Goal: Transaction & Acquisition: Purchase product/service

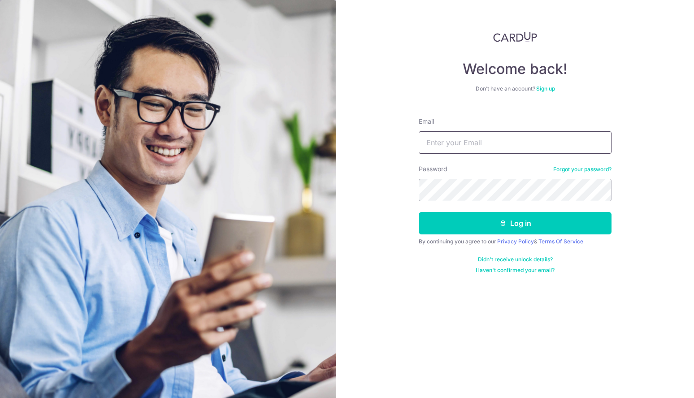
click at [442, 139] on input "Email" at bounding box center [515, 142] width 193 height 22
type input "tikrung@hotmail.com"
click at [419, 212] on button "Log in" at bounding box center [515, 223] width 193 height 22
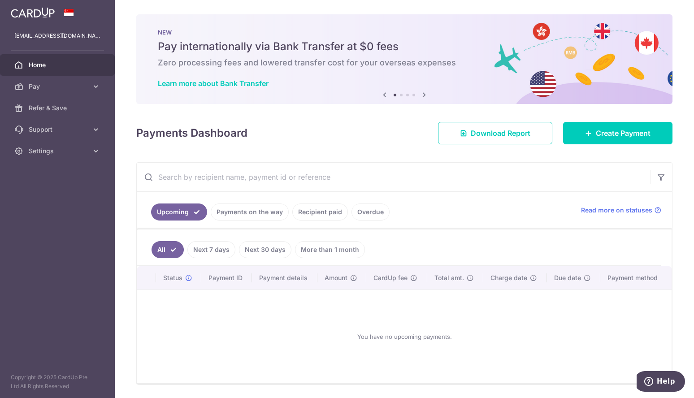
click at [244, 214] on link "Payments on the way" at bounding box center [250, 212] width 78 height 17
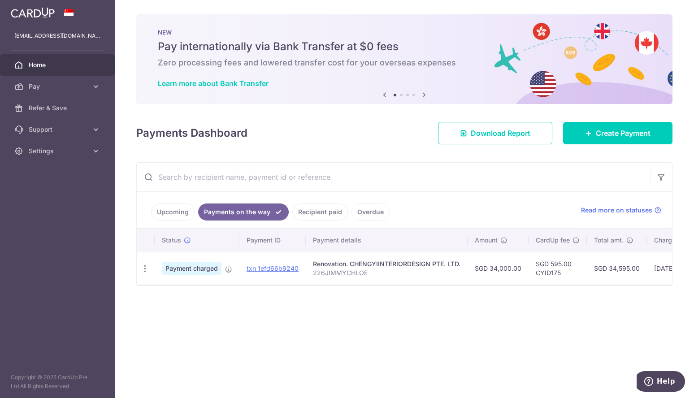
click at [174, 214] on link "Upcoming" at bounding box center [172, 212] width 43 height 17
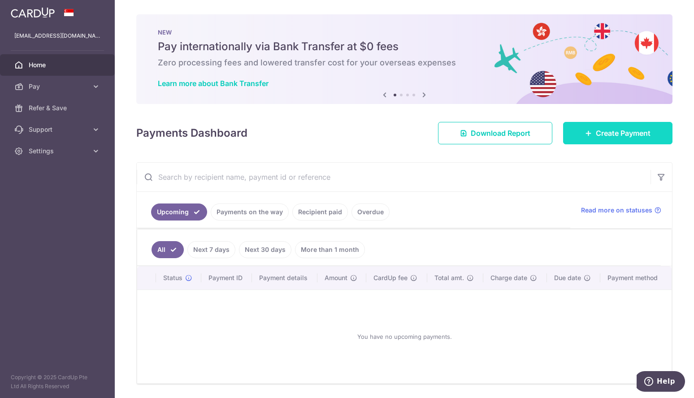
click at [615, 131] on span "Create Payment" at bounding box center [623, 133] width 55 height 11
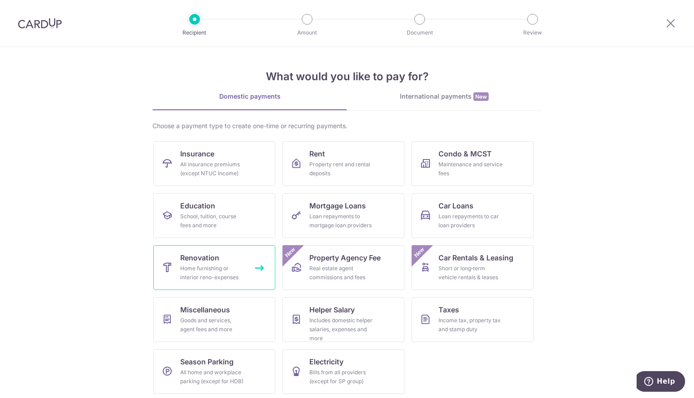
click at [203, 263] on span "Renovation" at bounding box center [199, 257] width 39 height 11
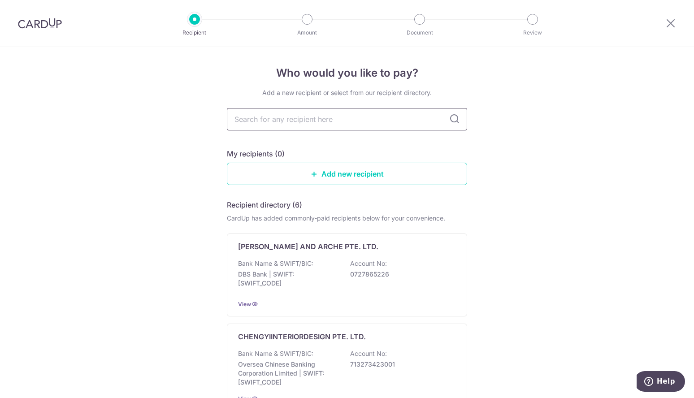
click at [288, 117] on input "text" at bounding box center [347, 119] width 240 height 22
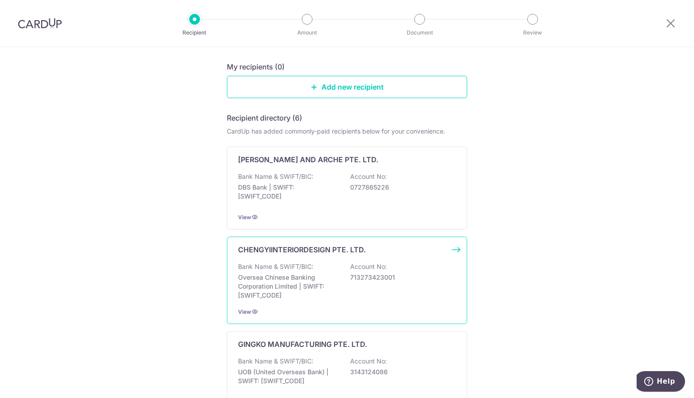
scroll to position [90, 0]
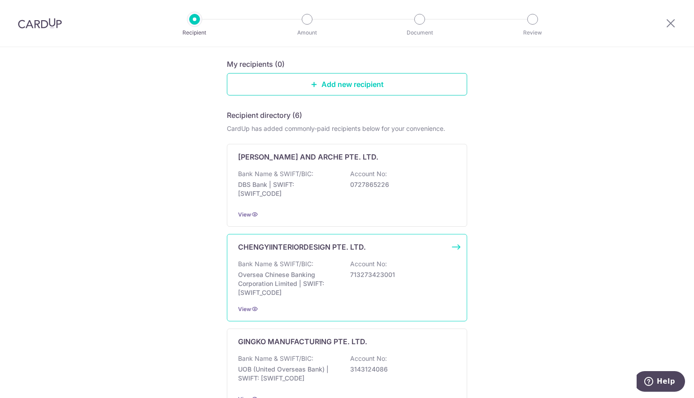
click at [324, 270] on div "Bank Name & SWIFT/BIC: Oversea Chinese Banking Corporation Limited | SWIFT: [SW…" at bounding box center [347, 279] width 218 height 38
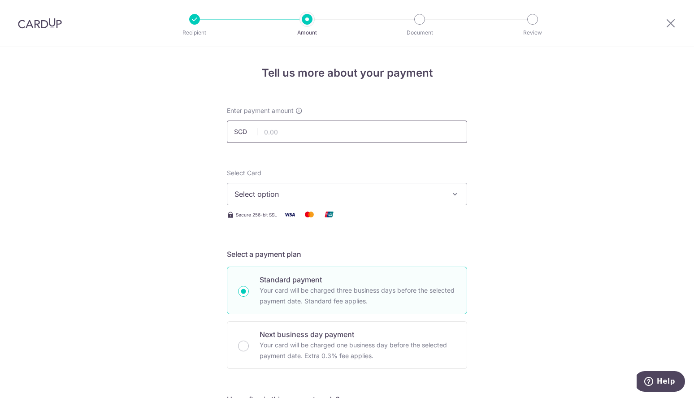
click at [306, 134] on input "text" at bounding box center [347, 132] width 240 height 22
type input "33,750.00"
click at [306, 197] on span "Select option" at bounding box center [338, 194] width 209 height 11
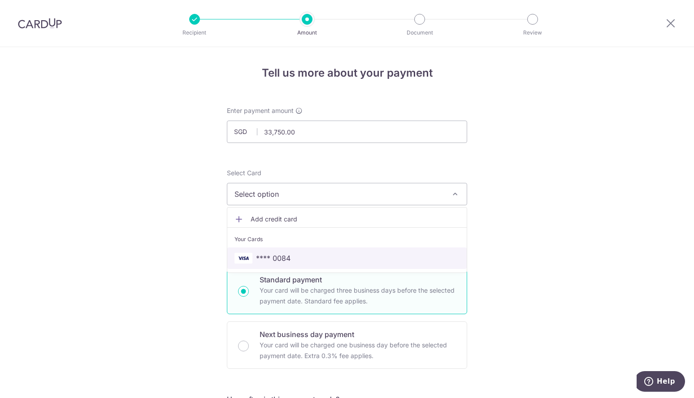
click at [298, 256] on span "**** 0084" at bounding box center [346, 258] width 225 height 11
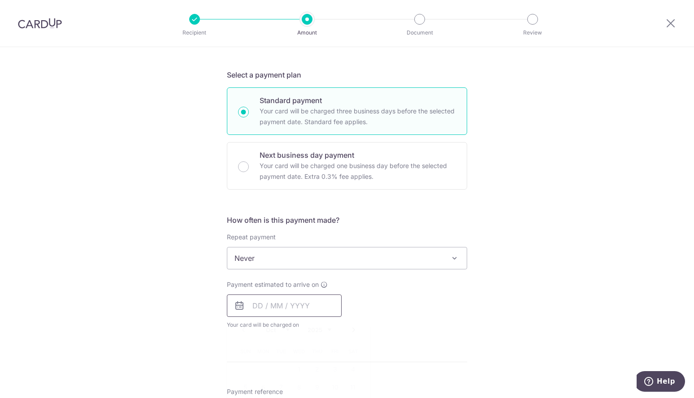
click at [286, 307] on input "text" at bounding box center [284, 306] width 115 height 22
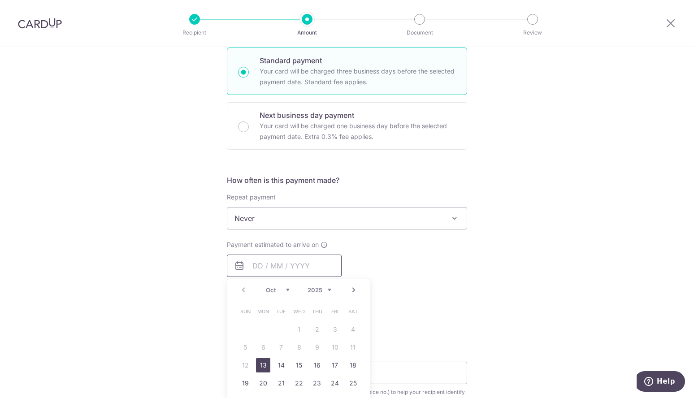
scroll to position [269, 0]
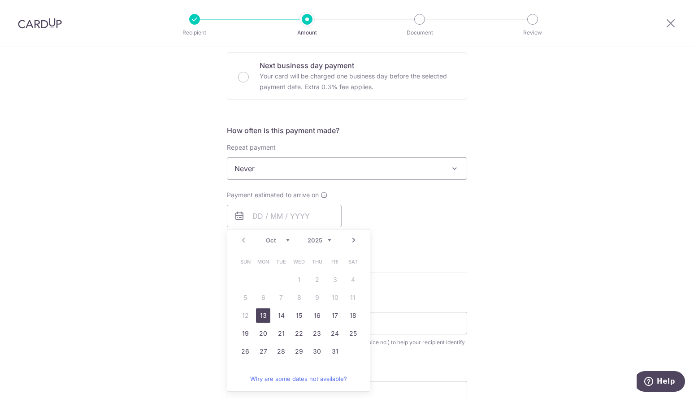
click at [262, 316] on link "13" at bounding box center [263, 315] width 14 height 14
type input "[DATE]"
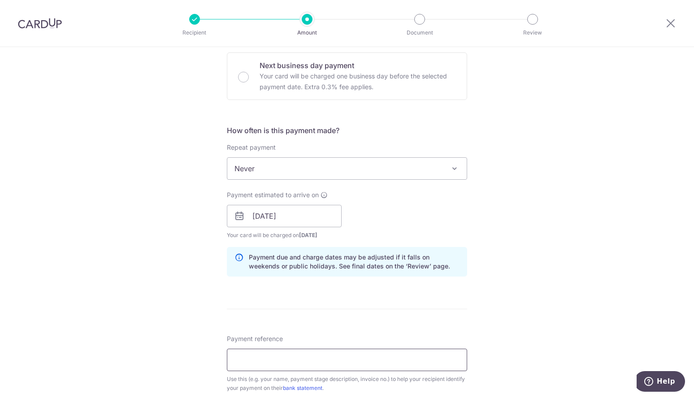
click at [297, 356] on input "Payment reference" at bounding box center [347, 360] width 240 height 22
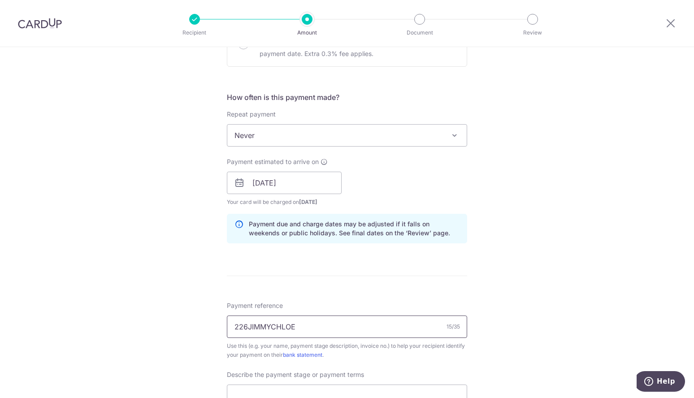
scroll to position [359, 0]
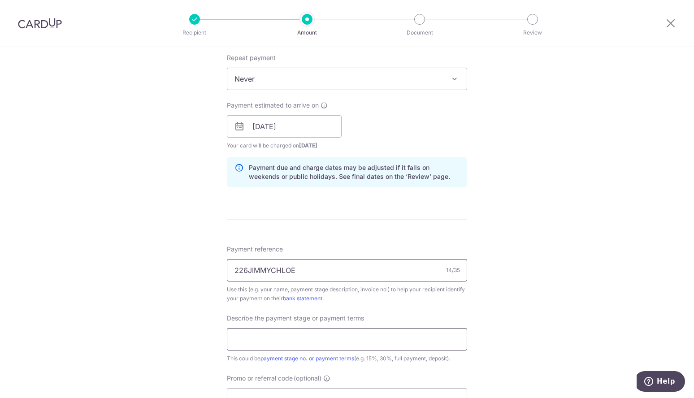
type input "226JIMMYCHLOE"
click at [287, 335] on input "text" at bounding box center [347, 339] width 240 height 22
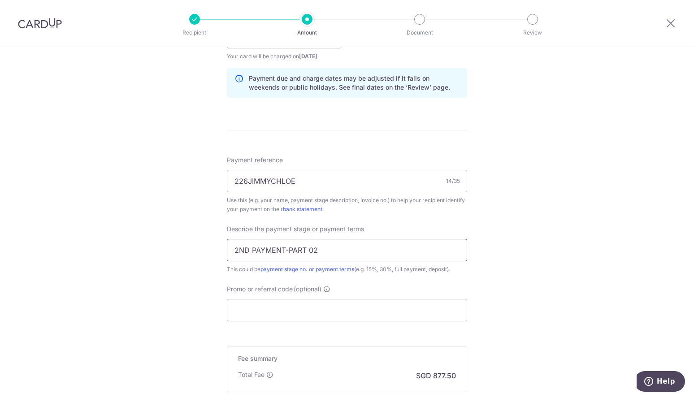
scroll to position [448, 0]
type input "2ND PAYMENT-PART 02"
click at [552, 305] on div "Tell us more about your payment Enter payment amount SGD 33,750.00 33750.00 Sel…" at bounding box center [347, 53] width 694 height 908
click at [334, 316] on input "Promo or referral code (optional)" at bounding box center [347, 310] width 240 height 22
click at [331, 311] on input "Promo or referral code (optional)" at bounding box center [347, 310] width 240 height 22
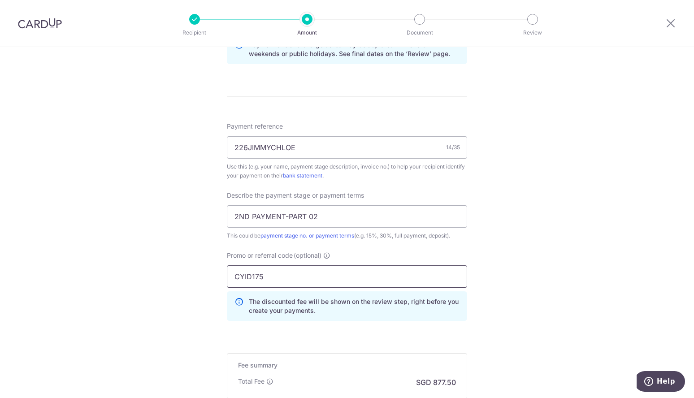
scroll to position [538, 0]
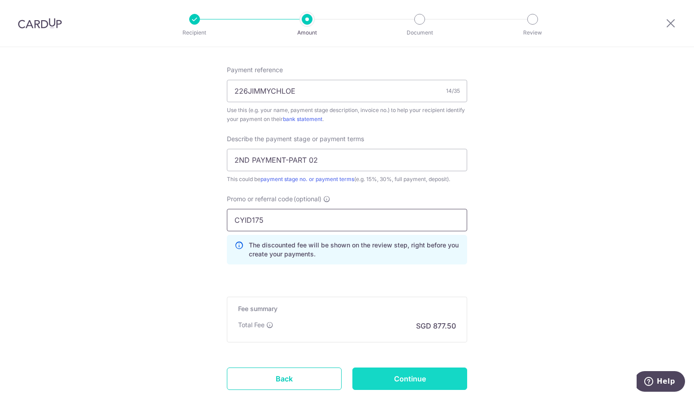
type input "CYID175"
click at [404, 376] on input "Continue" at bounding box center [409, 379] width 115 height 22
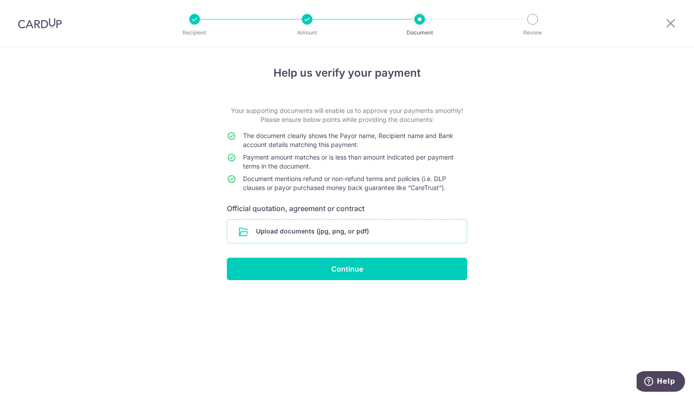
click at [328, 235] on input "file" at bounding box center [346, 231] width 239 height 23
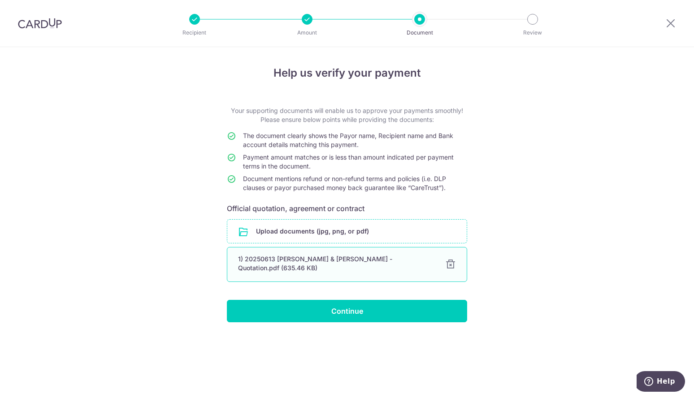
click at [369, 261] on div "1) 20250613 Jimmy & Chloe - Quotation.pdf (635.46 KB)" at bounding box center [336, 264] width 196 height 18
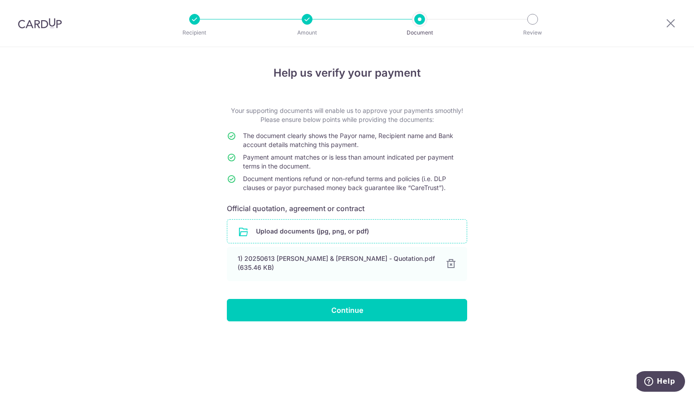
click at [343, 227] on input "file" at bounding box center [346, 231] width 239 height 23
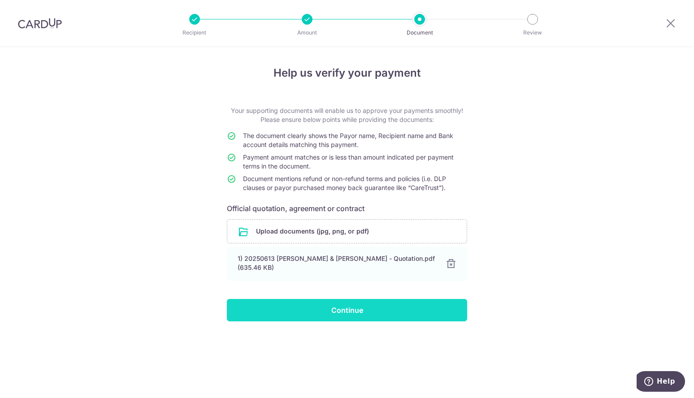
click at [337, 307] on input "Continue" at bounding box center [347, 310] width 240 height 22
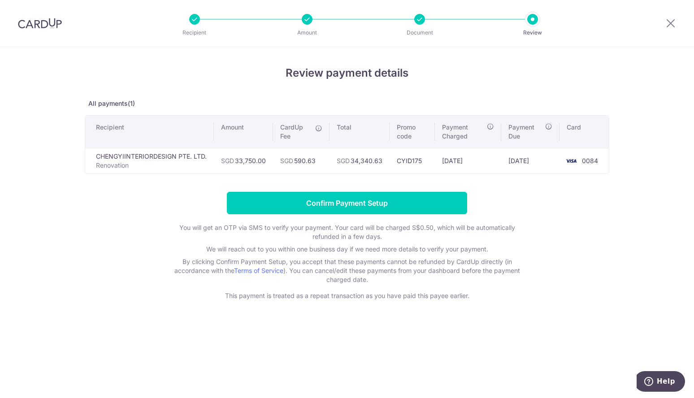
click at [537, 195] on form "Confirm Payment Setup You will get an OTP via SMS to verify your payment. Your …" at bounding box center [347, 246] width 525 height 108
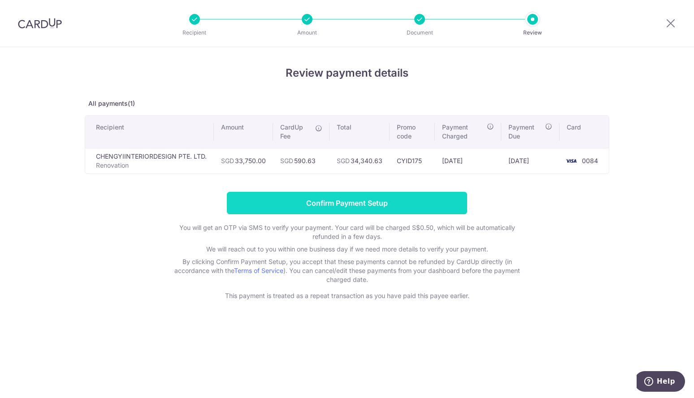
click at [396, 202] on input "Confirm Payment Setup" at bounding box center [347, 203] width 240 height 22
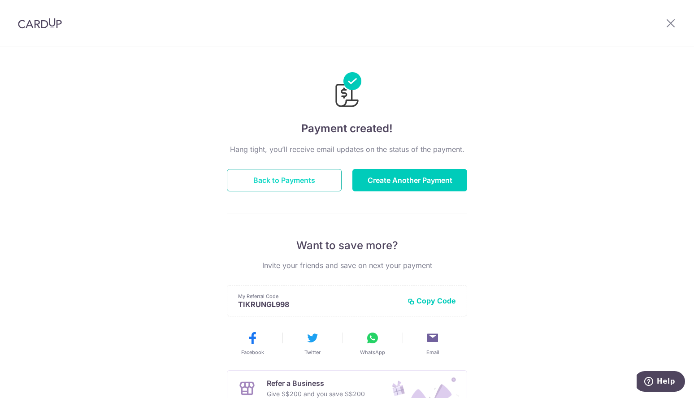
click at [309, 179] on button "Back to Payments" at bounding box center [284, 180] width 115 height 22
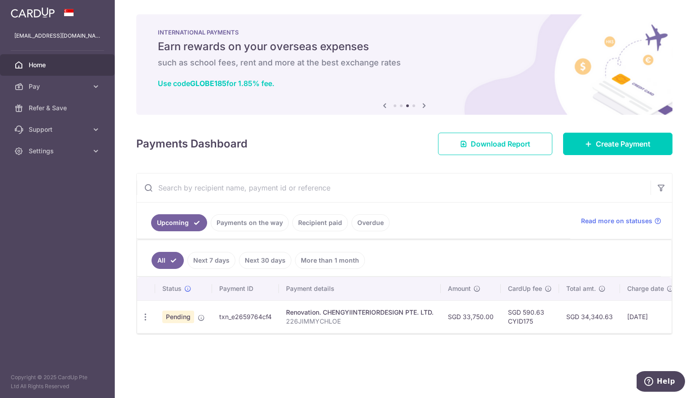
drag, startPoint x: 581, startPoint y: 317, endPoint x: 610, endPoint y: 317, distance: 28.2
click at [610, 317] on td "SGD 34,340.63" at bounding box center [589, 316] width 61 height 33
copy td "34,340.63"
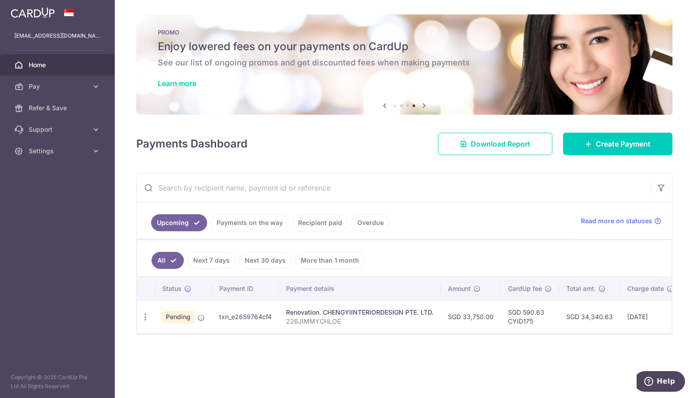
click at [514, 188] on input "text" at bounding box center [394, 187] width 514 height 29
click at [42, 62] on span "Home" at bounding box center [58, 65] width 59 height 9
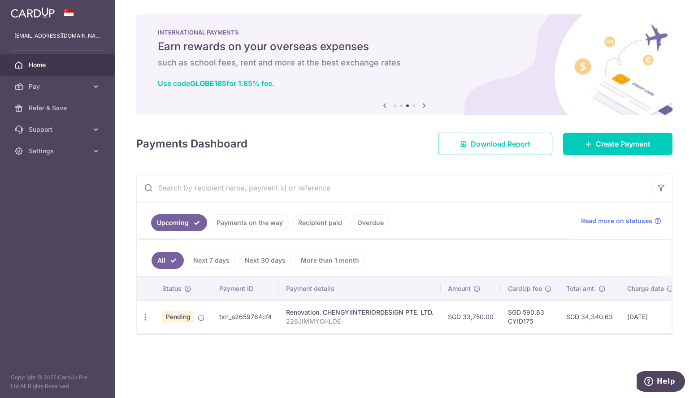
click at [237, 220] on link "Payments on the way" at bounding box center [250, 222] width 78 height 17
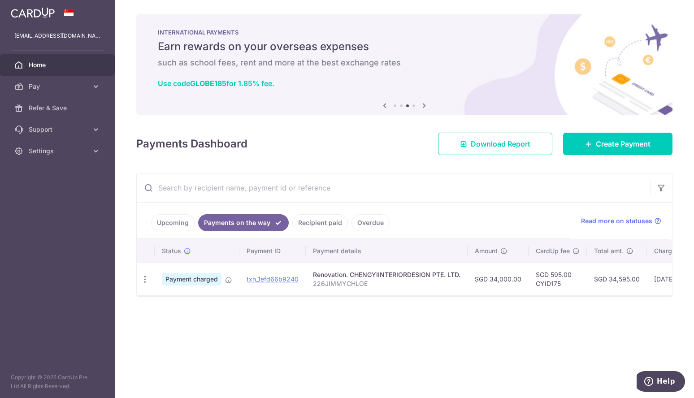
click at [183, 220] on link "Upcoming" at bounding box center [172, 222] width 43 height 17
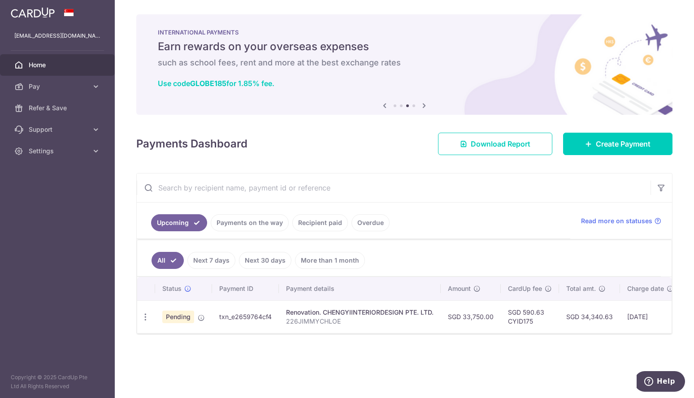
click at [204, 268] on link "Next 7 days" at bounding box center [211, 260] width 48 height 17
click at [167, 263] on link "All" at bounding box center [162, 260] width 20 height 17
click at [74, 152] on span "Settings" at bounding box center [58, 151] width 59 height 9
click at [44, 194] on span "Logout" at bounding box center [58, 194] width 59 height 9
